Goal: Information Seeking & Learning: Learn about a topic

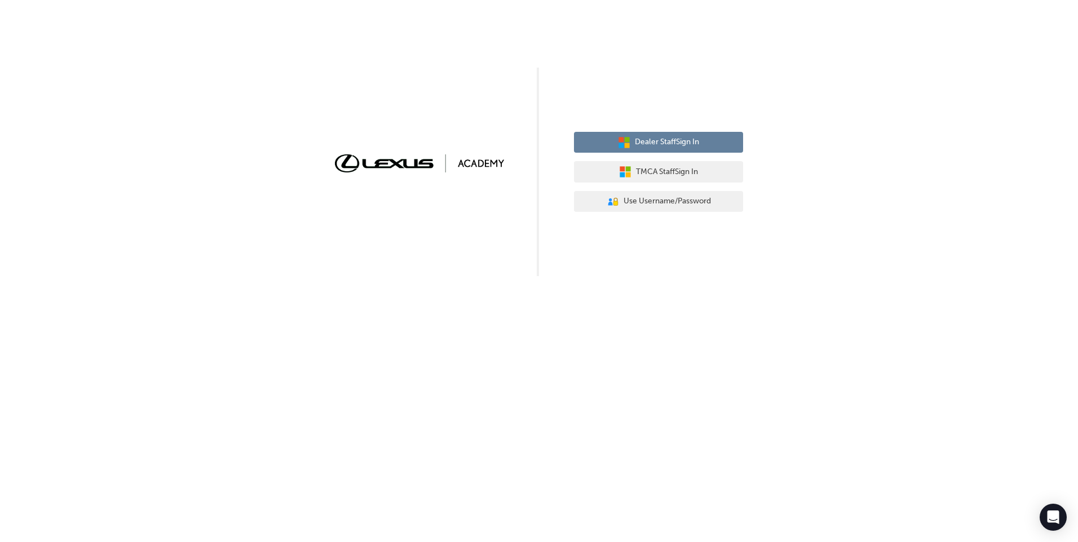
click at [653, 145] on span "Dealer Staff Sign In" at bounding box center [667, 142] width 64 height 13
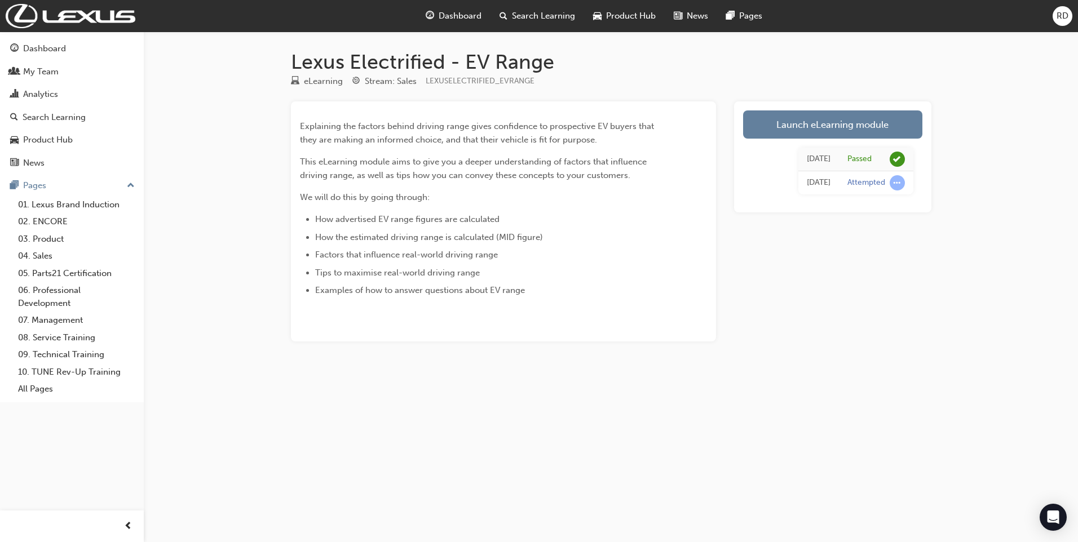
click at [461, 19] on span "Dashboard" at bounding box center [460, 16] width 43 height 13
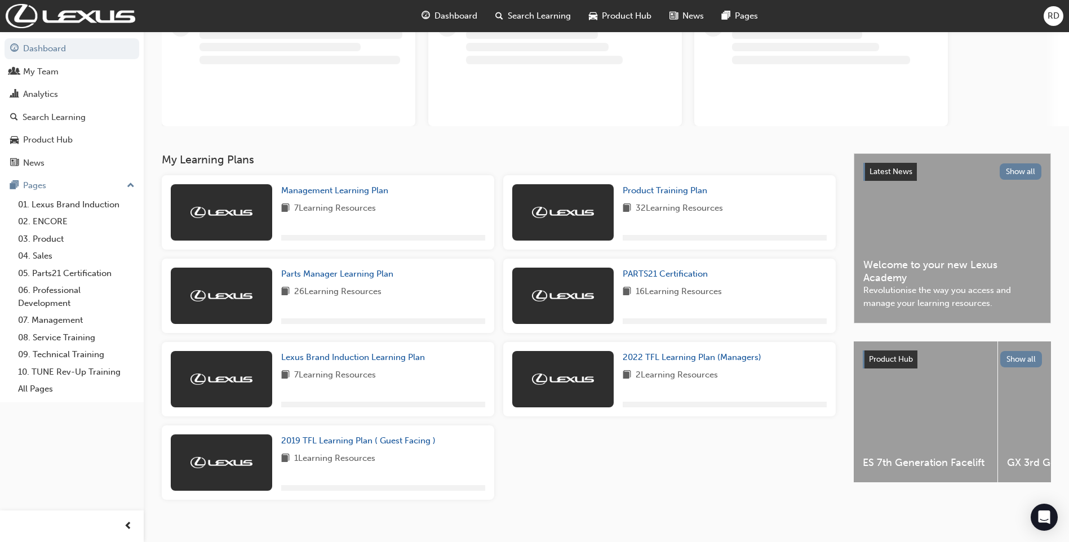
scroll to position [107, 0]
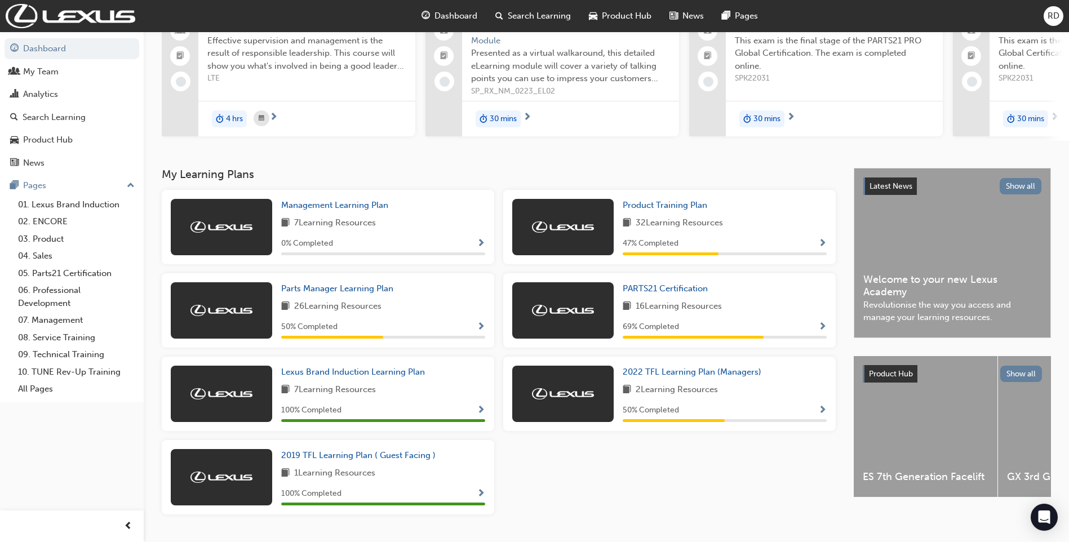
click at [481, 407] on div "Lexus Brand Induction Learning Plan 7 Learning Resources 100 % Completed" at bounding box center [383, 394] width 204 height 56
click at [480, 411] on span "Show Progress" at bounding box center [481, 411] width 8 height 10
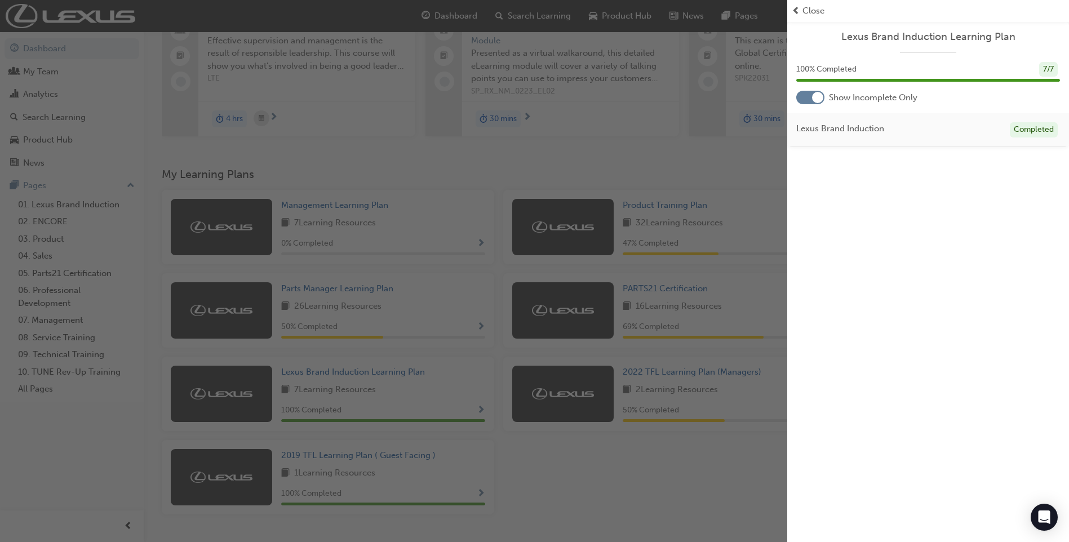
click at [405, 411] on div "button" at bounding box center [393, 271] width 787 height 542
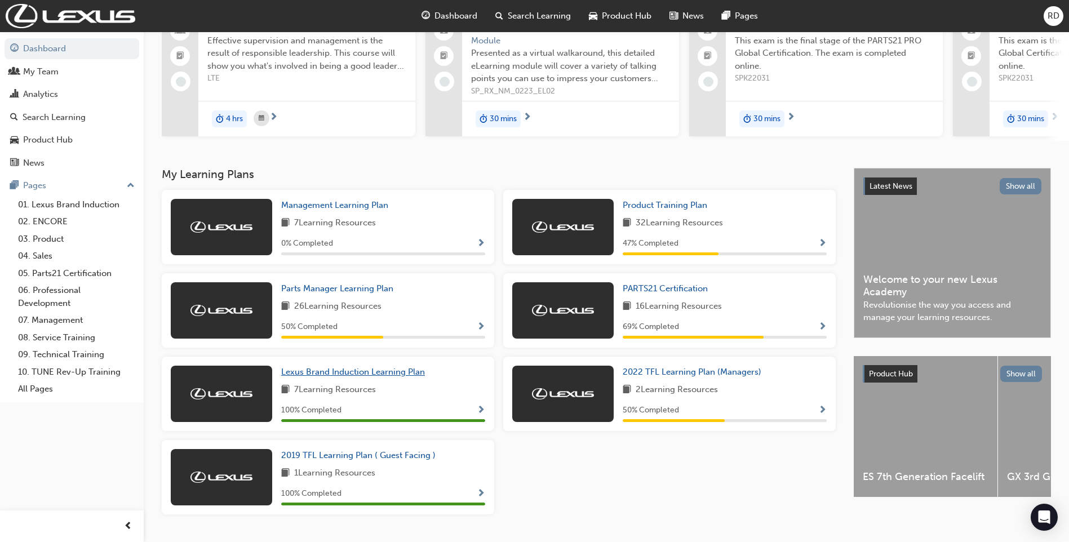
click at [309, 375] on span "Lexus Brand Induction Learning Plan" at bounding box center [353, 372] width 144 height 10
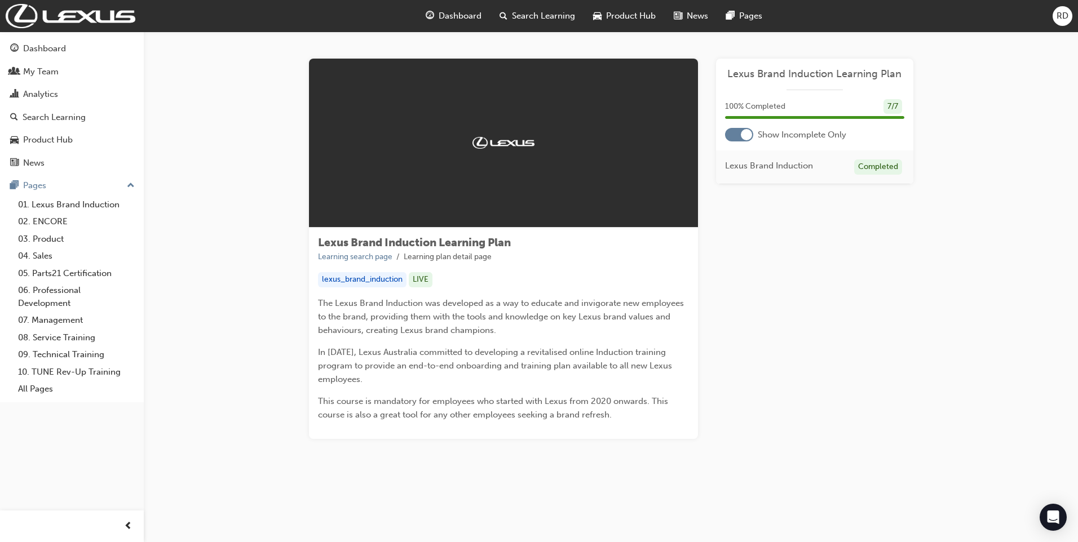
click at [743, 136] on div at bounding box center [746, 134] width 11 height 11
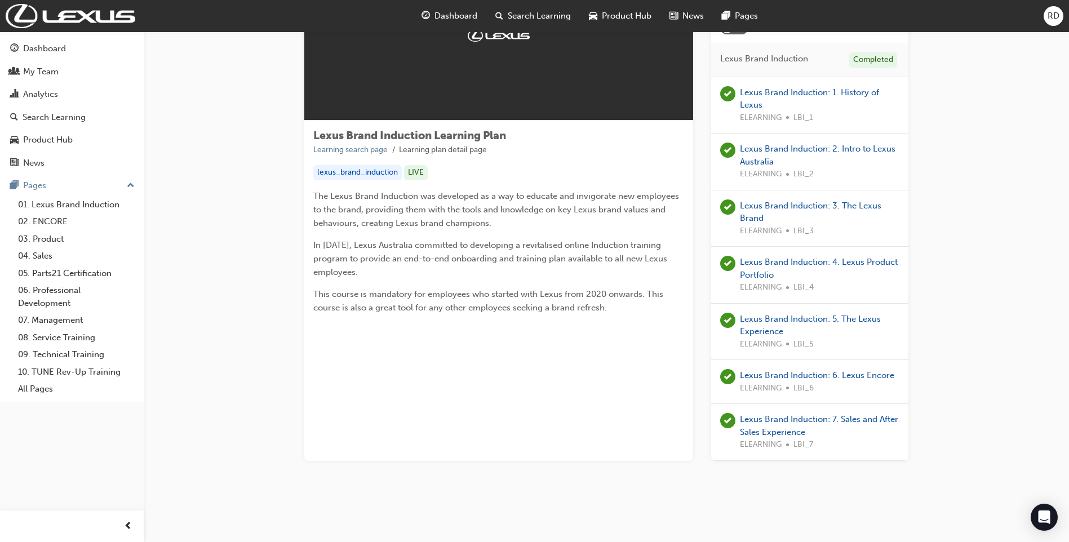
scroll to position [108, 0]
